Goal: Communication & Community: Answer question/provide support

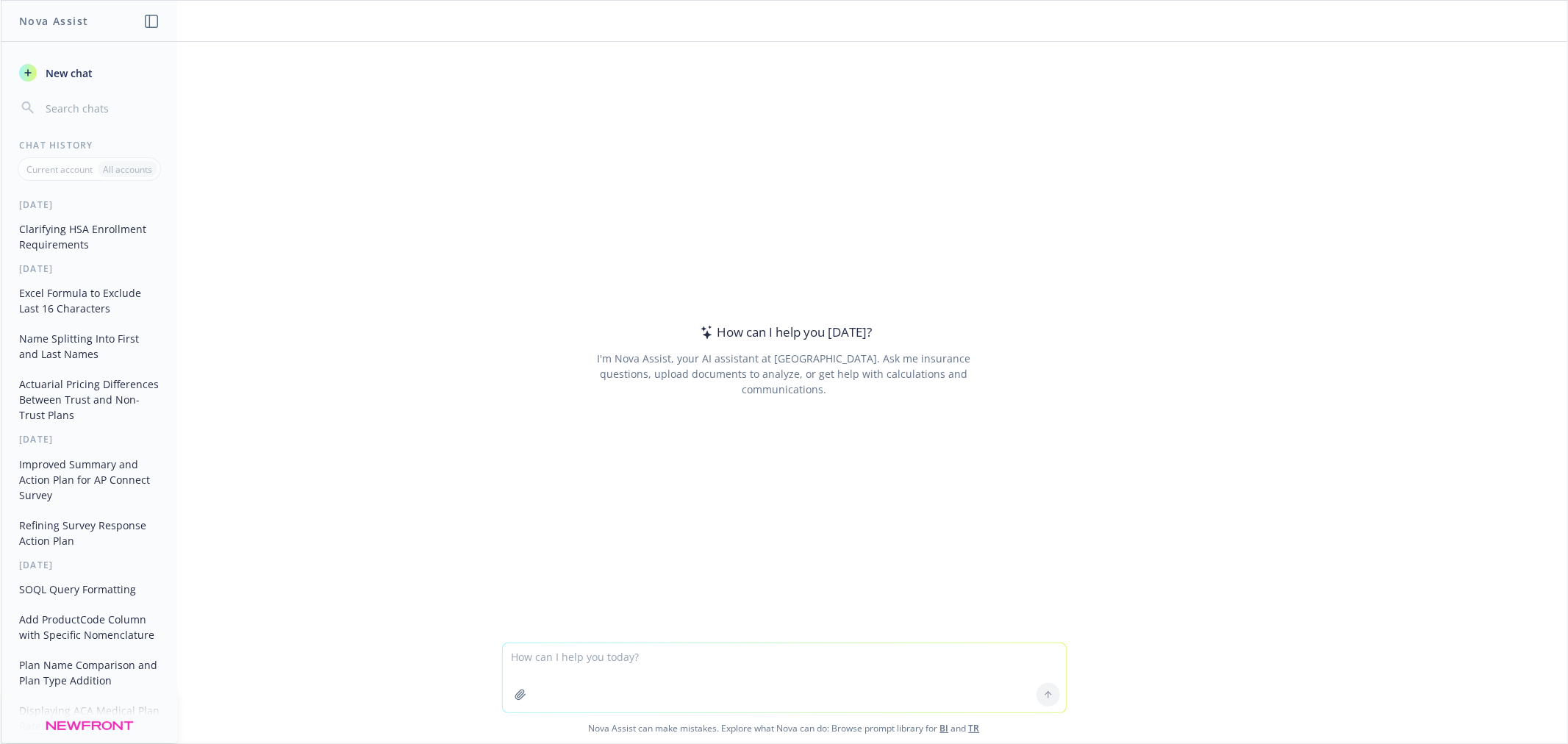
click at [516, 693] on div "Drop files here to attach Supports PDF and images" at bounding box center [784, 678] width 565 height 71
click at [514, 697] on icon "button" at bounding box center [520, 694] width 12 height 12
click at [521, 695] on button "button" at bounding box center [521, 695] width 23 height 23
click at [849, 672] on textarea at bounding box center [784, 678] width 563 height 69
click at [510, 701] on button "button" at bounding box center [521, 695] width 23 height 23
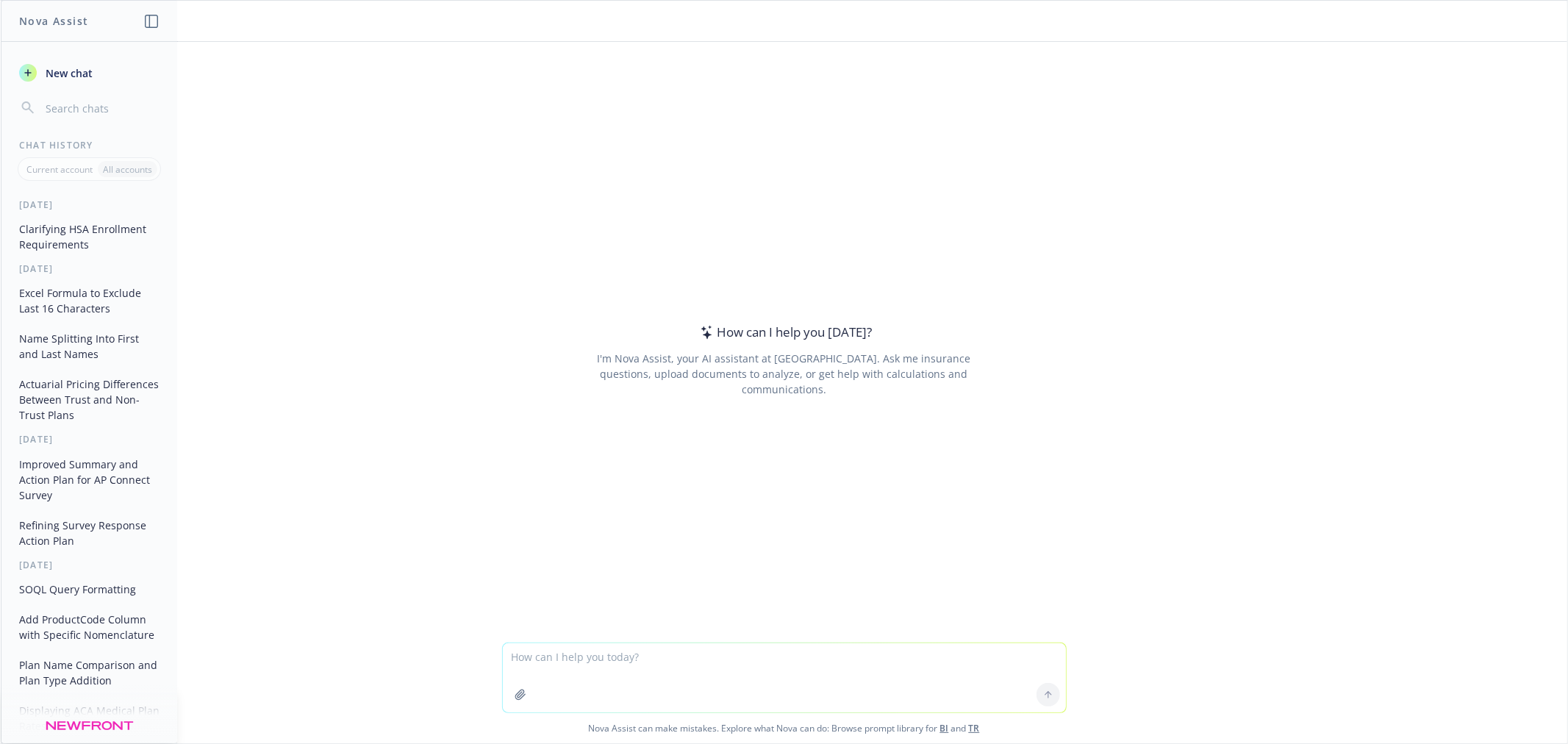
click at [589, 663] on textarea at bounding box center [784, 678] width 563 height 69
paste textarea "h"
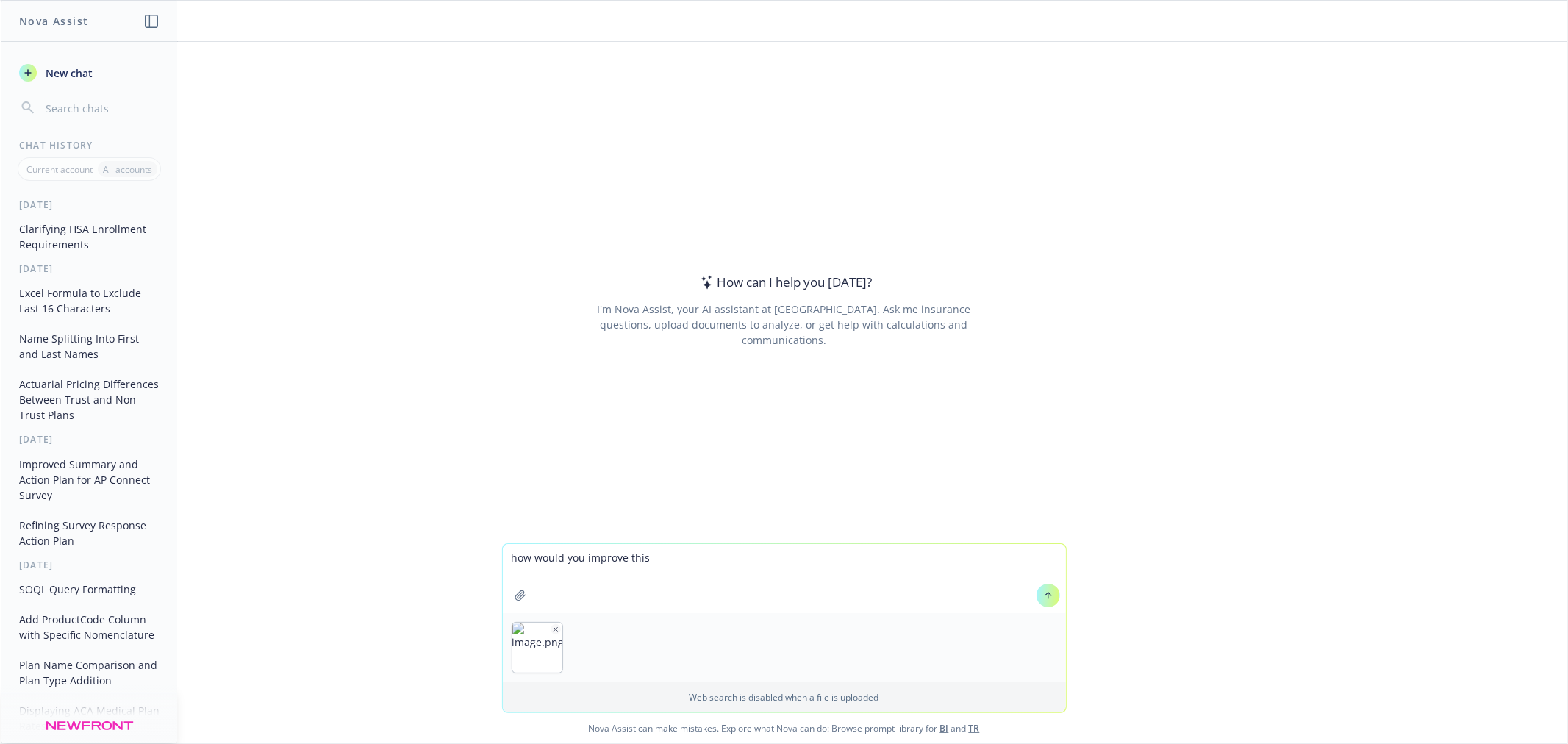
type textarea "how would you improve this?"
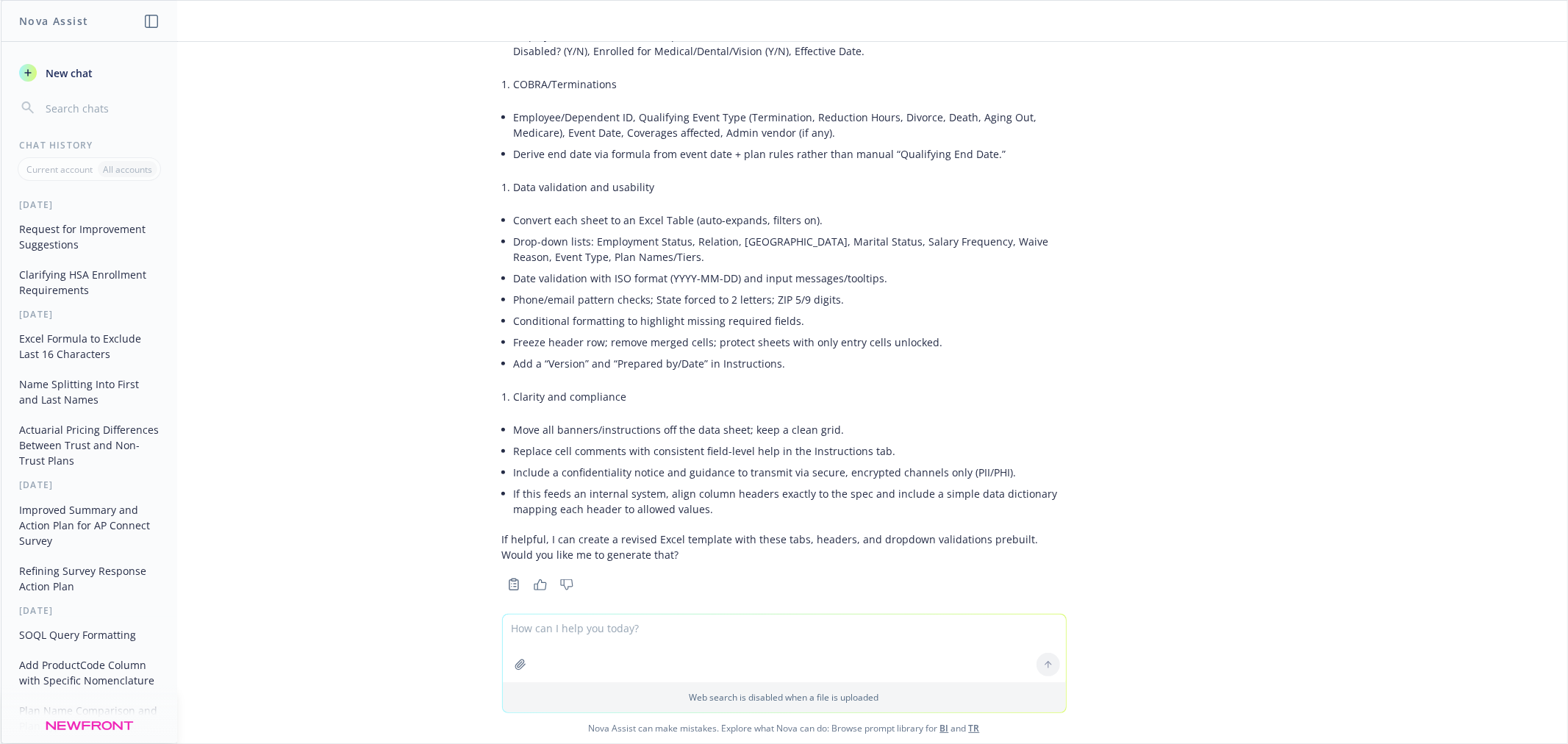
scroll to position [1038, 0]
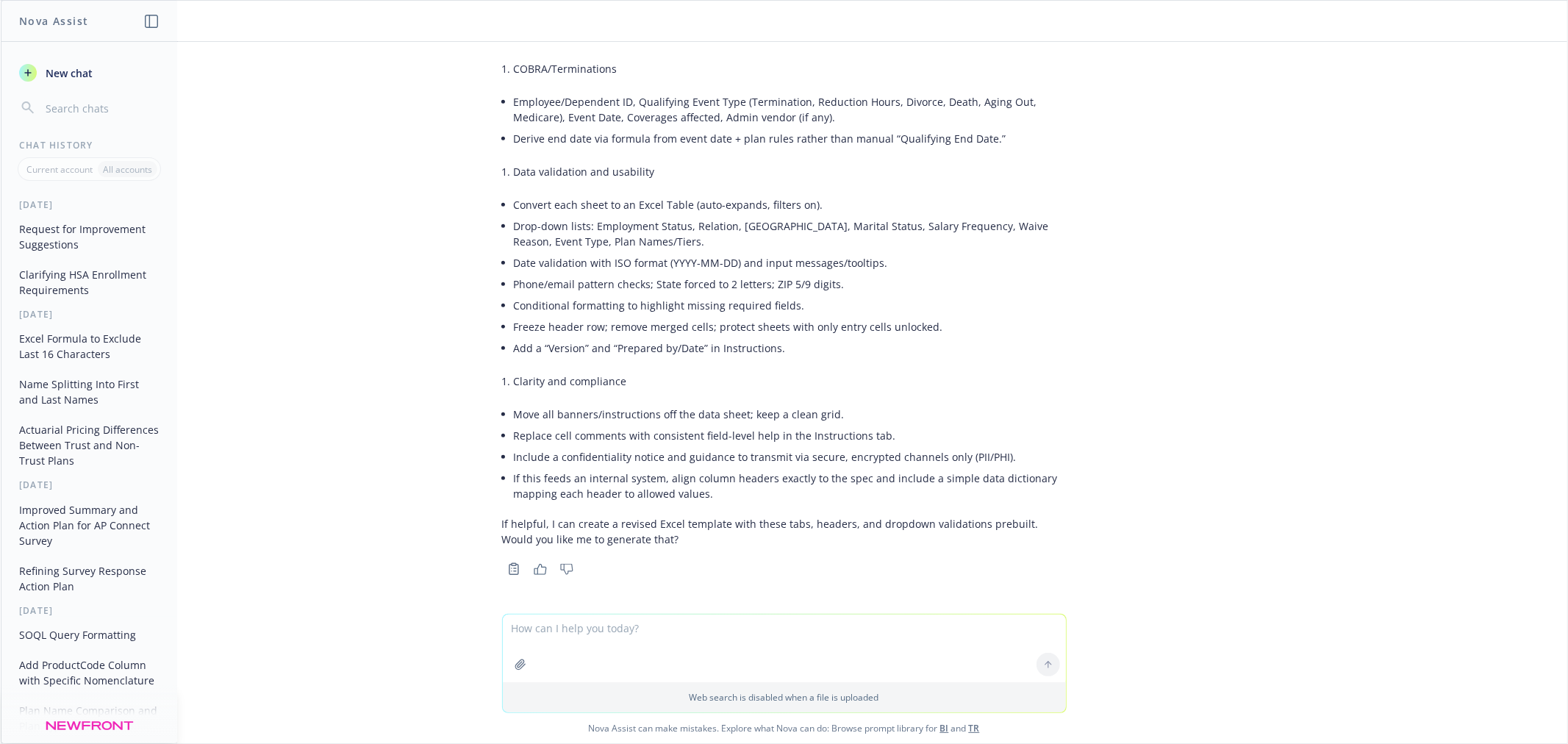
click at [673, 628] on textarea at bounding box center [784, 648] width 563 height 68
type textarea "yes"
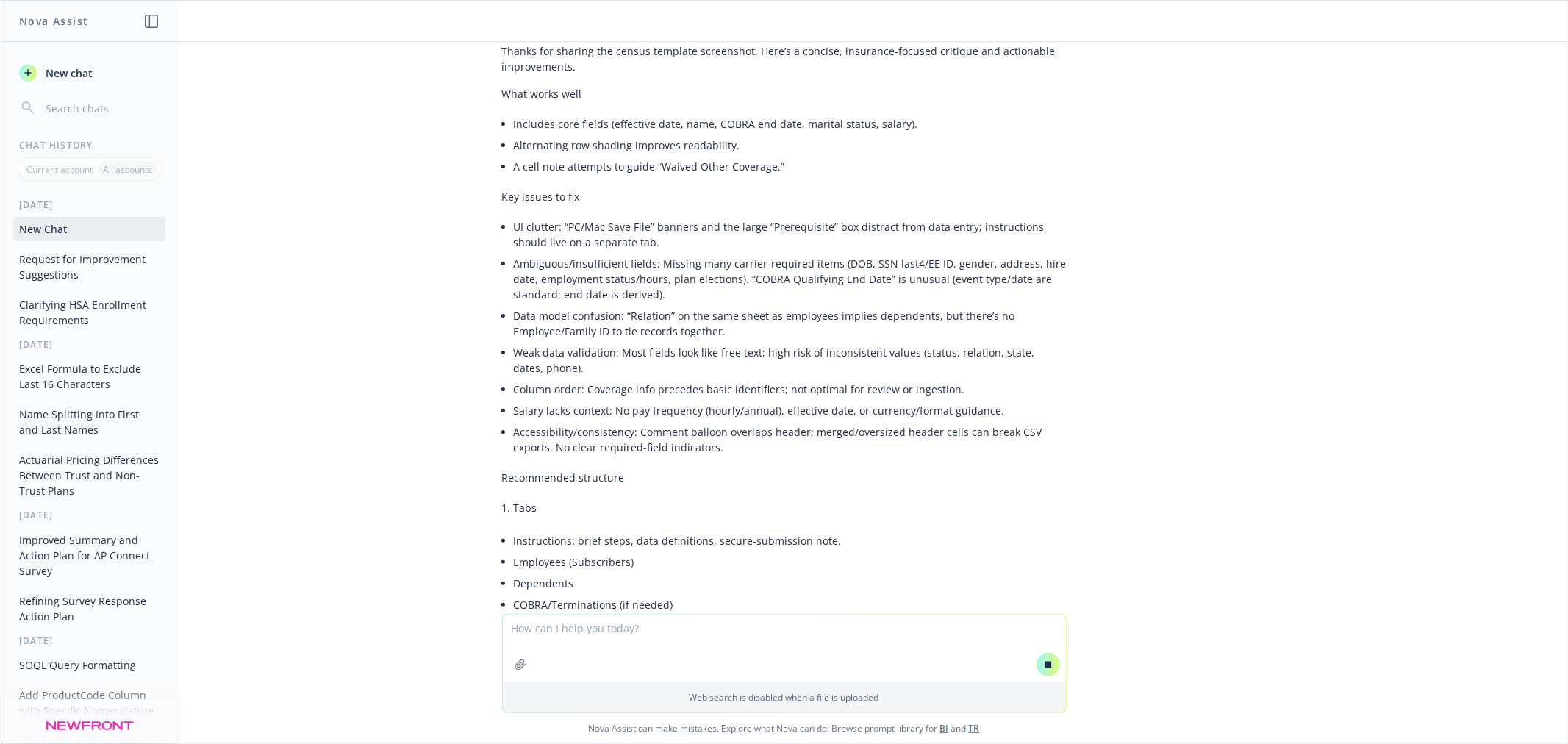
scroll to position [0, 0]
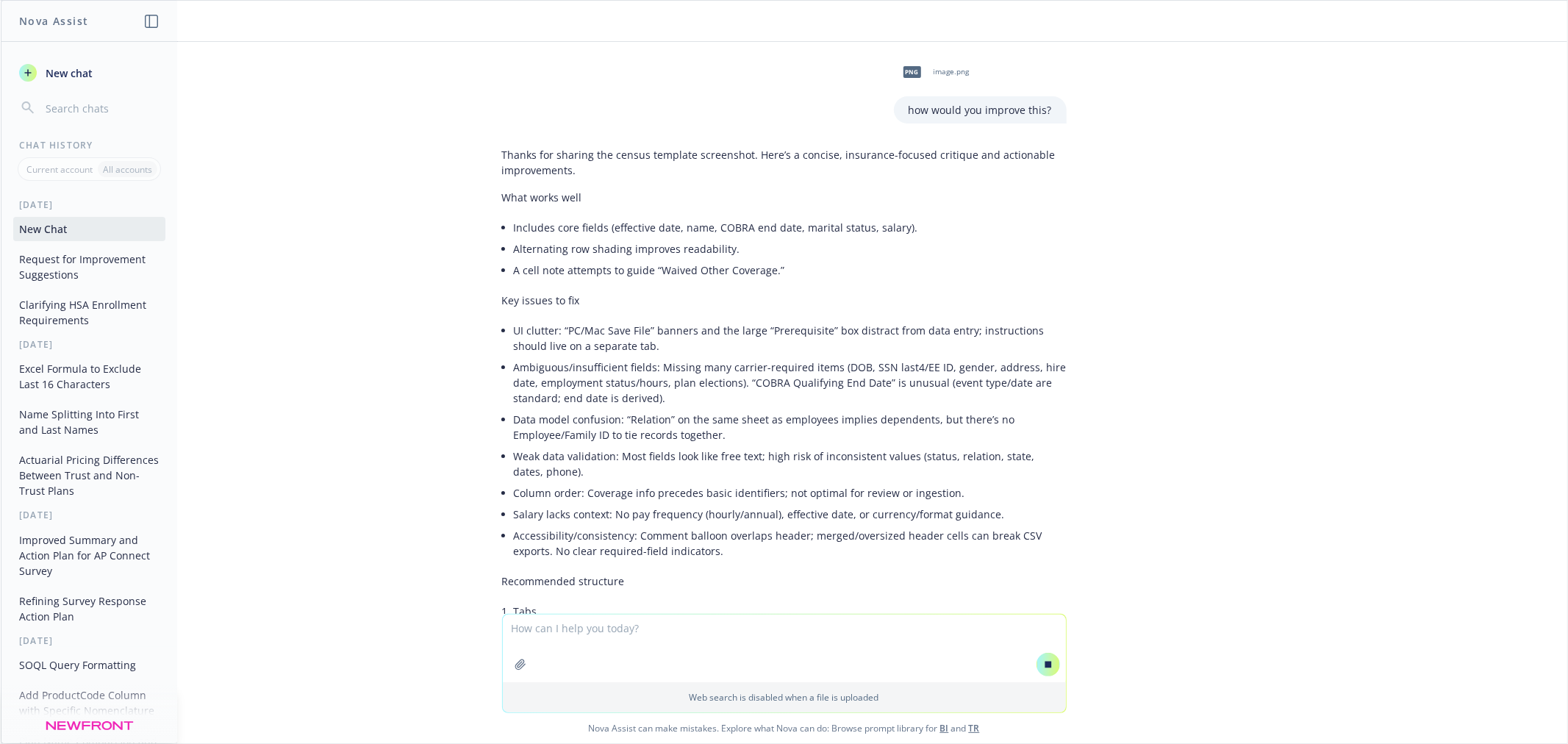
click at [941, 68] on span "image.png" at bounding box center [951, 72] width 36 height 9
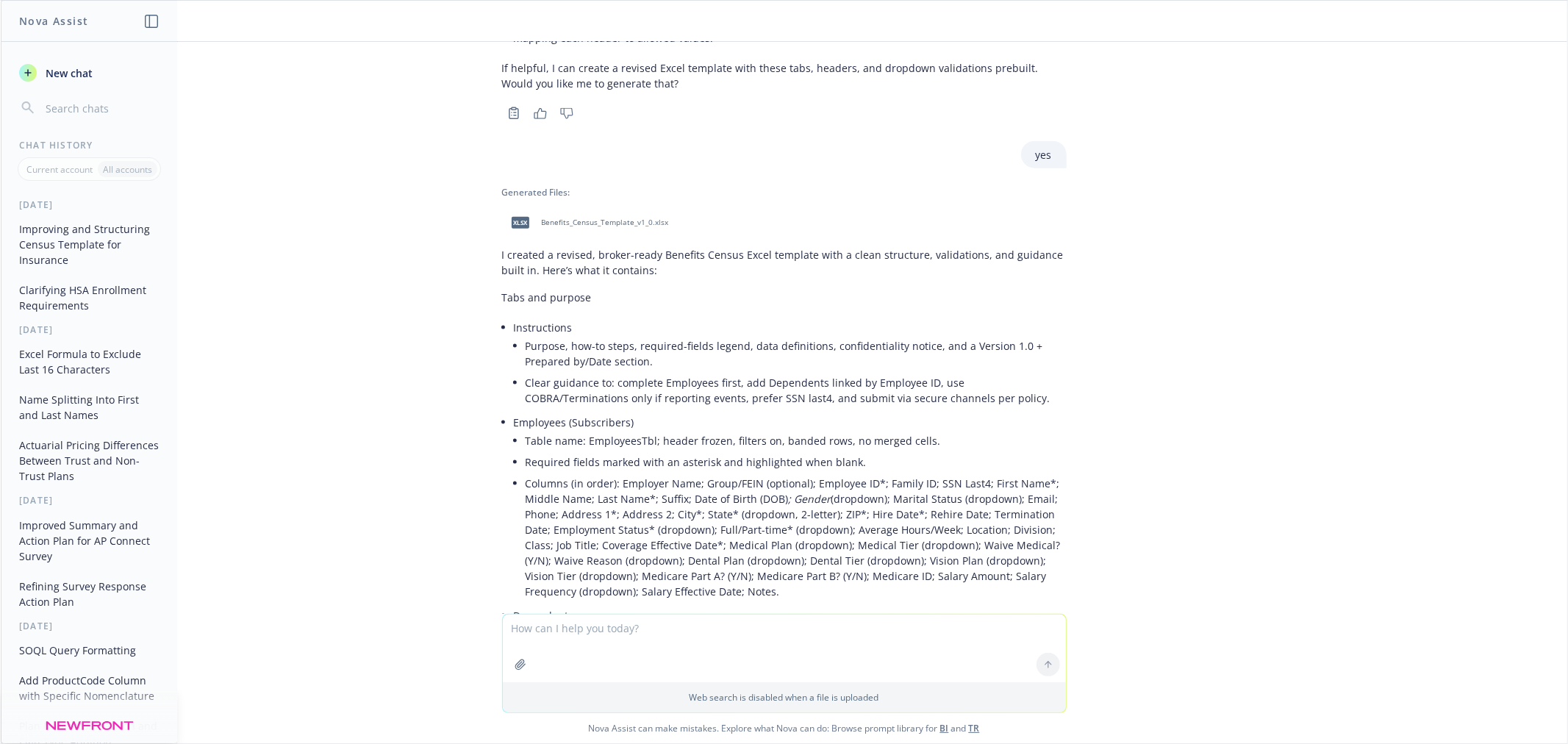
scroll to position [1487, 0]
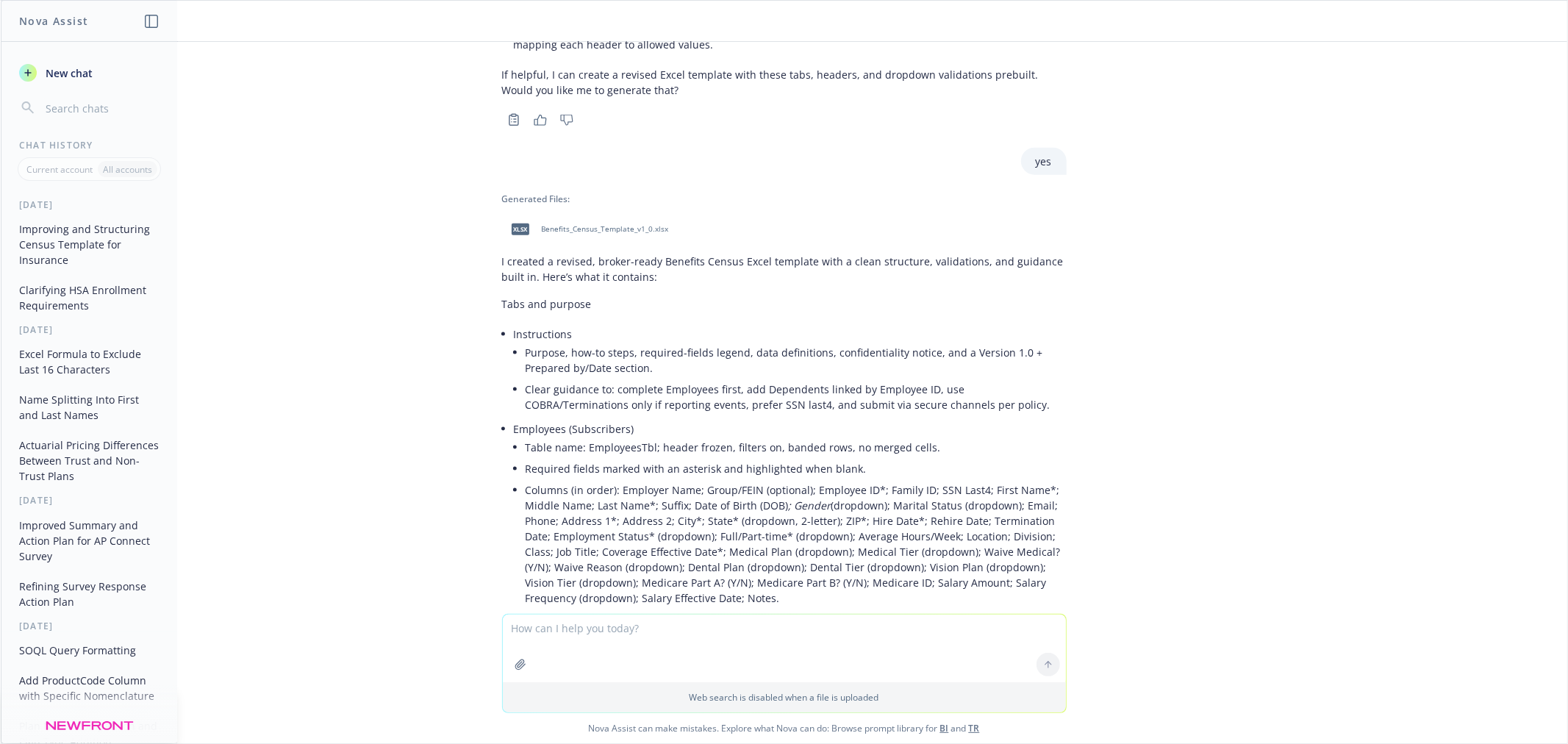
click at [564, 232] on span "Benefits_Census_Template_v1_0.xlsx" at bounding box center [605, 229] width 127 height 9
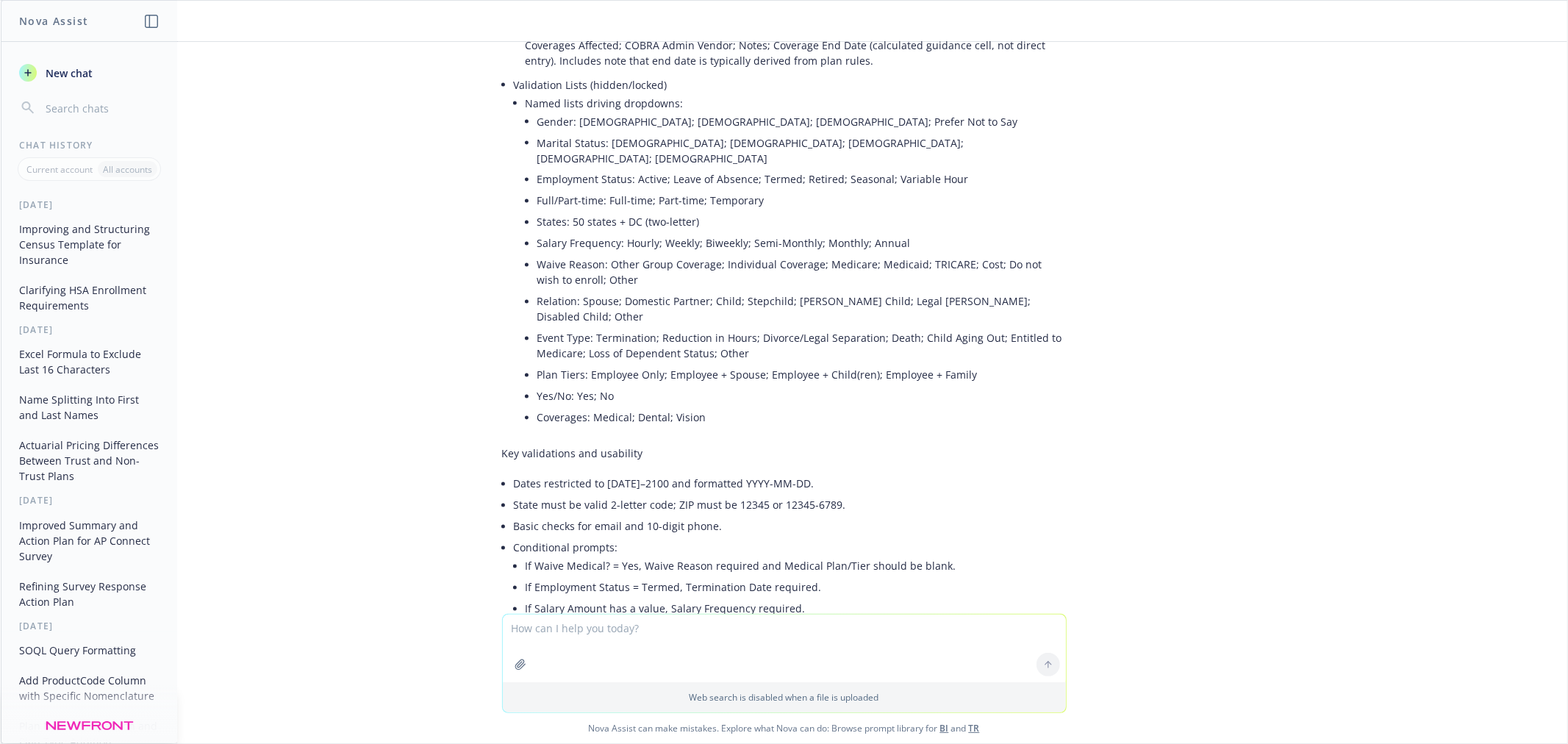
scroll to position [2386, 0]
